Goal: Complete application form

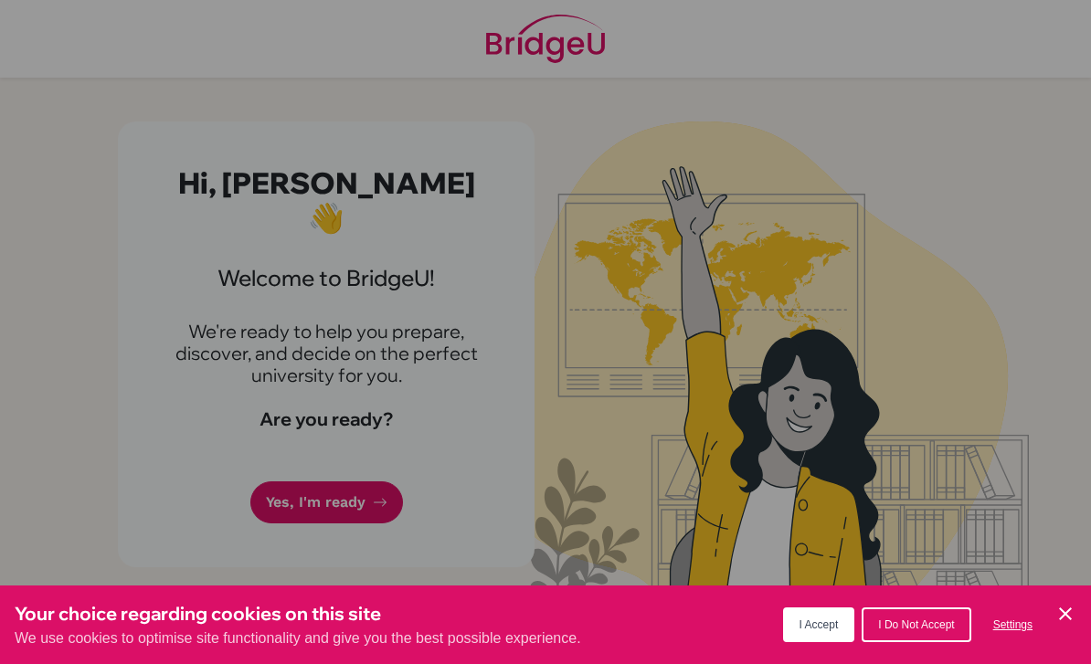
click at [805, 621] on span "I Accept" at bounding box center [818, 624] width 39 height 13
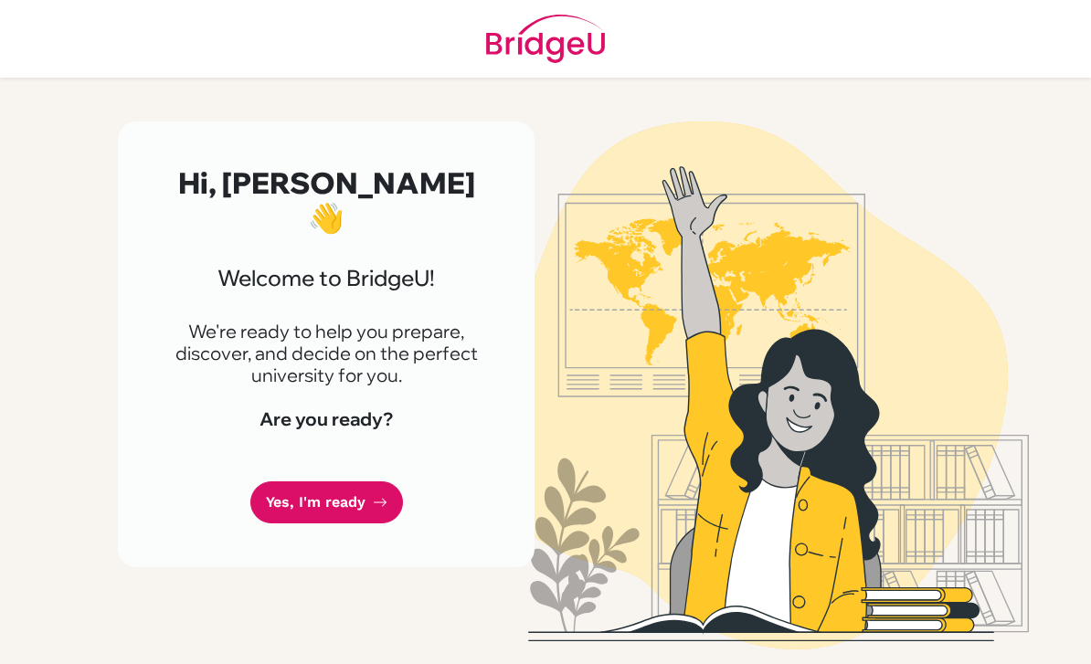
click at [304, 481] on link "Yes, I'm ready" at bounding box center [326, 502] width 153 height 43
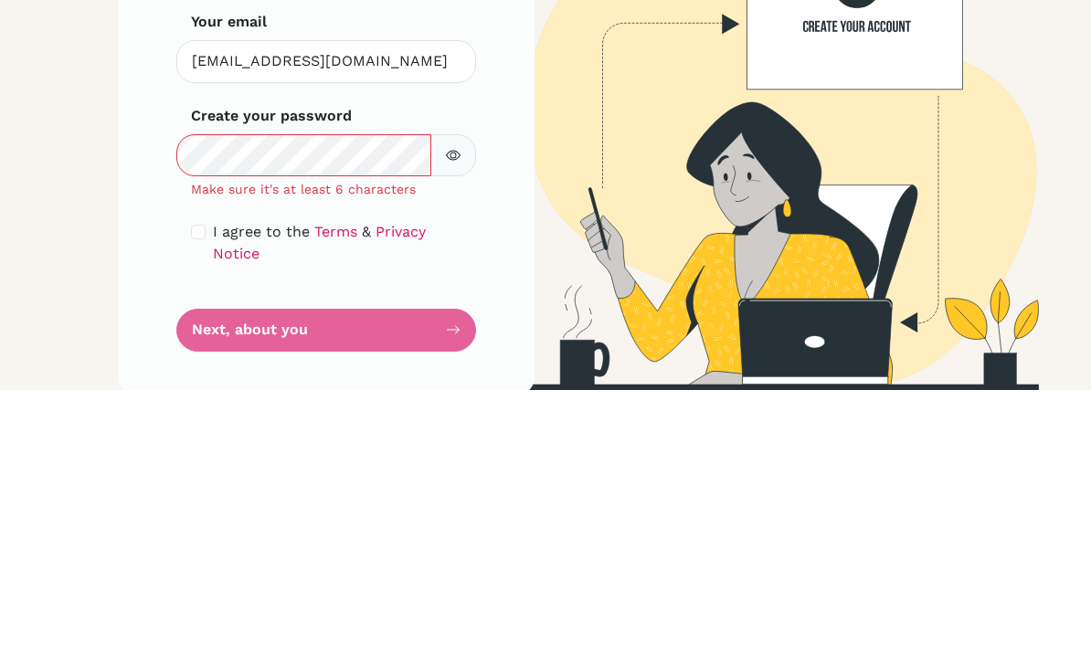
scroll to position [58, 0]
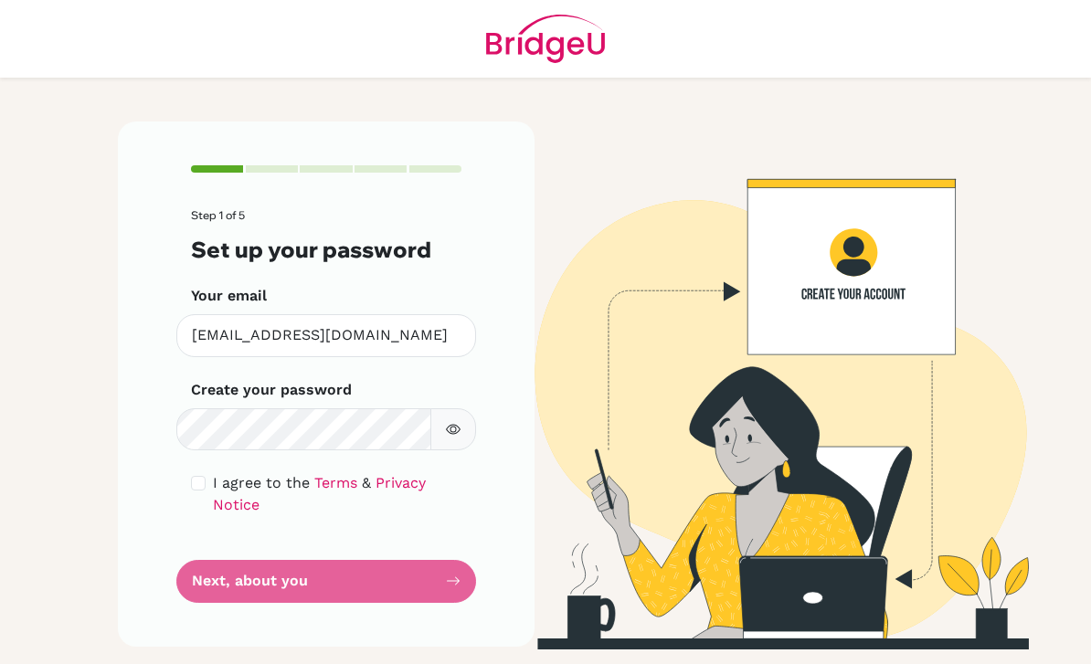
click at [267, 520] on form "Step 1 of 5 Set up your password Your email dmsantiago@mischool.edu.ph Invalid …" at bounding box center [326, 406] width 270 height 394
click at [452, 520] on form "Step 1 of 5 Set up your password Your email dmsantiago@mischool.edu.ph Invalid …" at bounding box center [326, 406] width 270 height 394
click at [242, 511] on form "Step 1 of 5 Set up your password Your email dmsantiago@mischool.edu.ph Invalid …" at bounding box center [326, 406] width 270 height 394
click at [264, 518] on form "Step 1 of 5 Set up your password Your email dmsantiago@mischool.edu.ph Invalid …" at bounding box center [326, 406] width 270 height 394
click at [418, 511] on form "Step 1 of 5 Set up your password Your email dmsantiago@mischool.edu.ph Invalid …" at bounding box center [326, 406] width 270 height 394
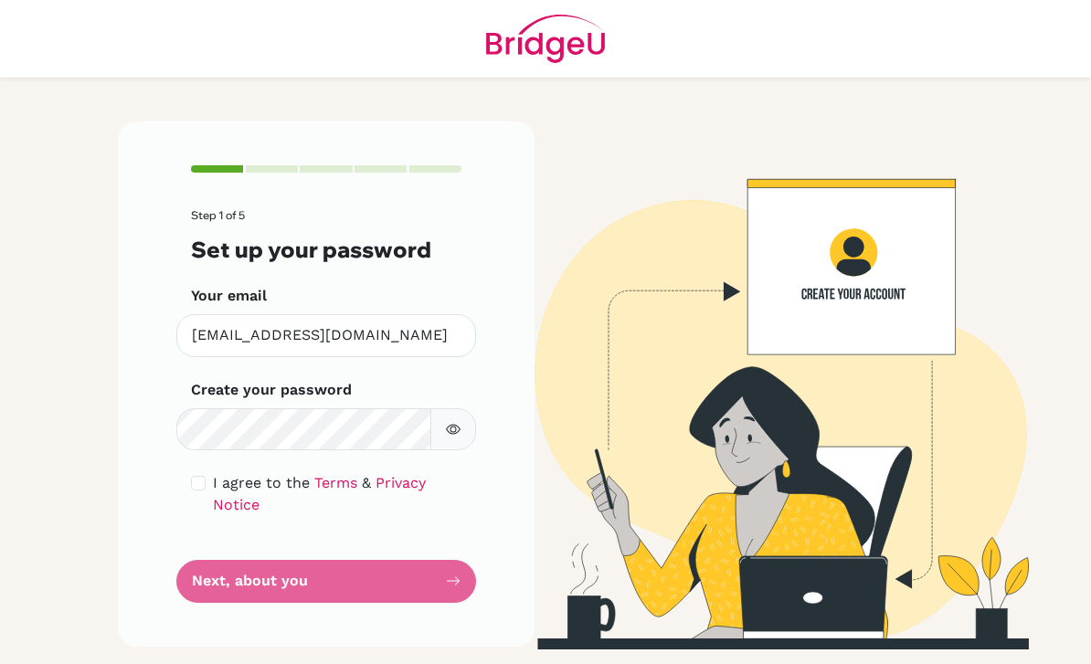
click at [193, 476] on input "checkbox" at bounding box center [198, 483] width 15 height 15
checkbox input "true"
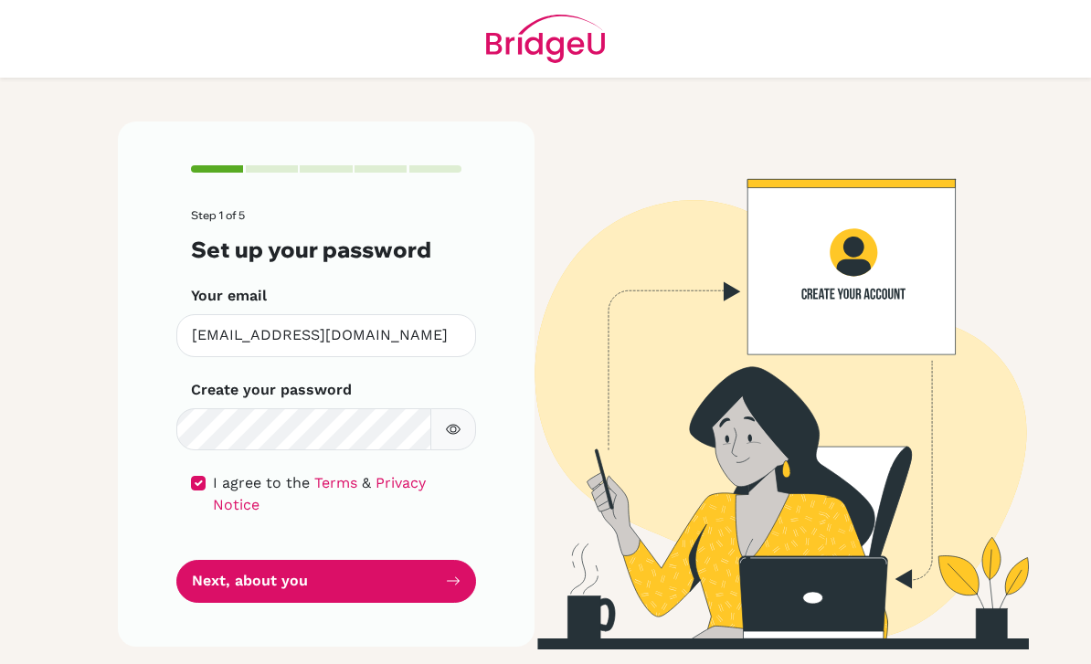
click at [420, 560] on button "Next, about you" at bounding box center [326, 581] width 300 height 43
